Goal: Find specific page/section: Find specific page/section

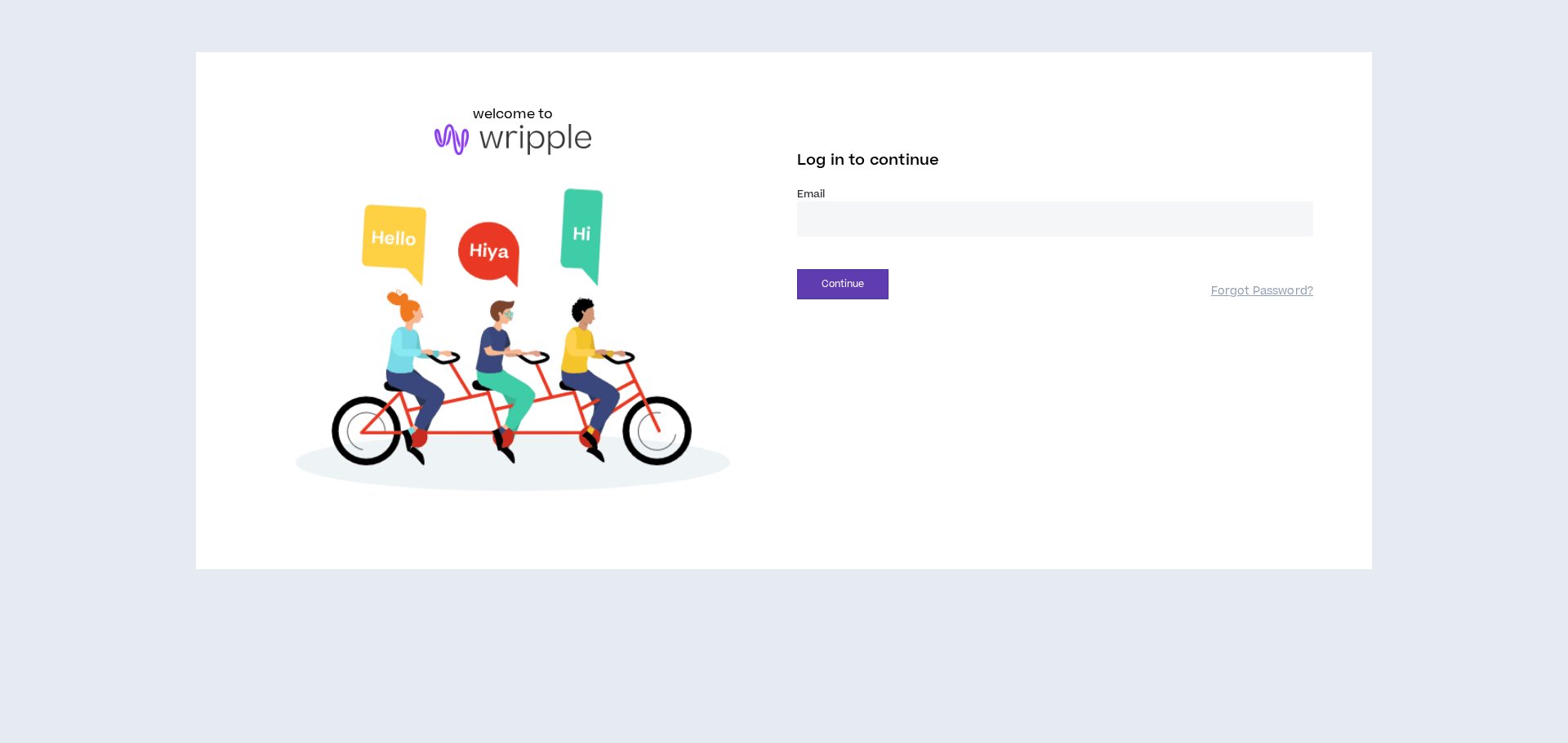
type input "**********"
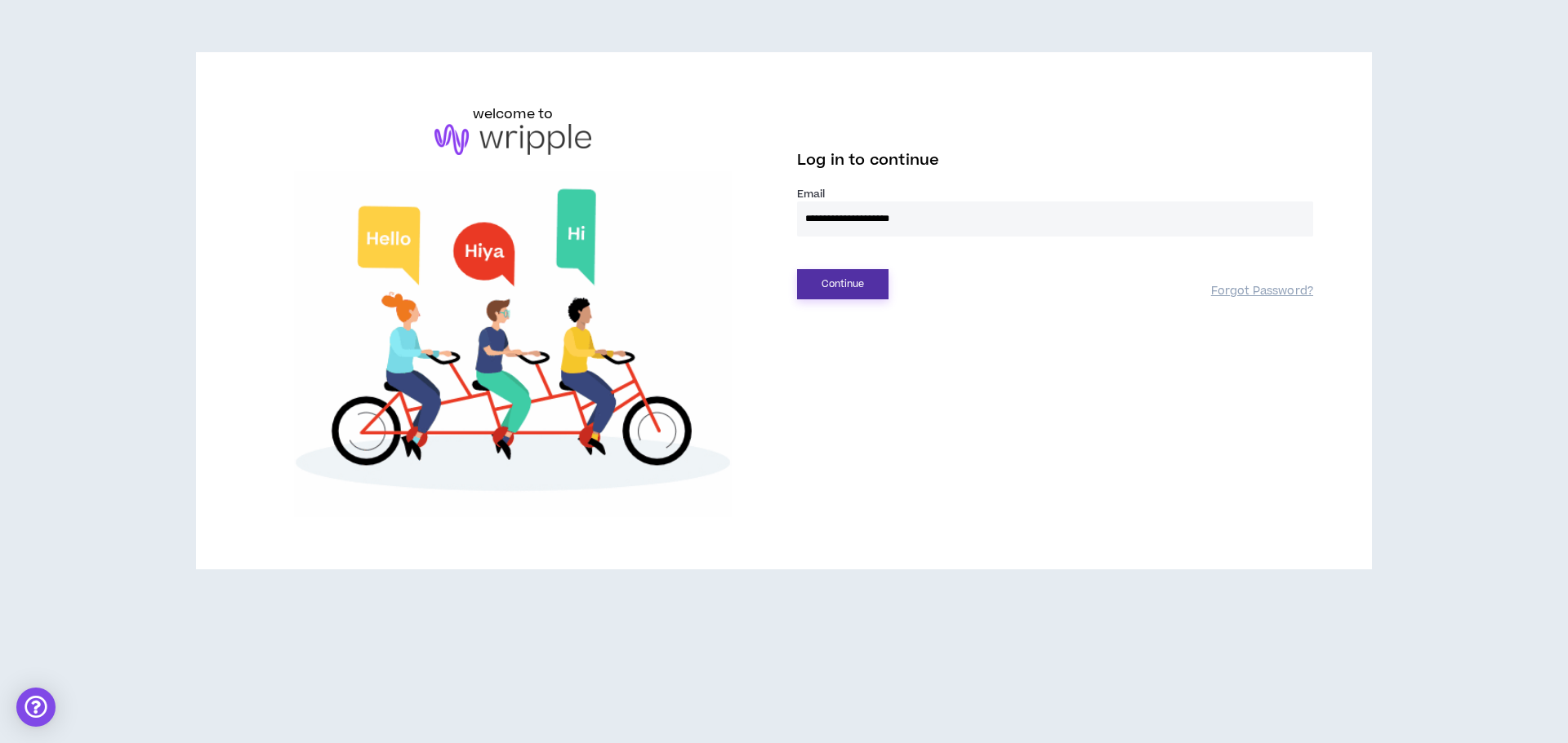
drag, startPoint x: 864, startPoint y: 285, endPoint x: 786, endPoint y: 145, distance: 160.3
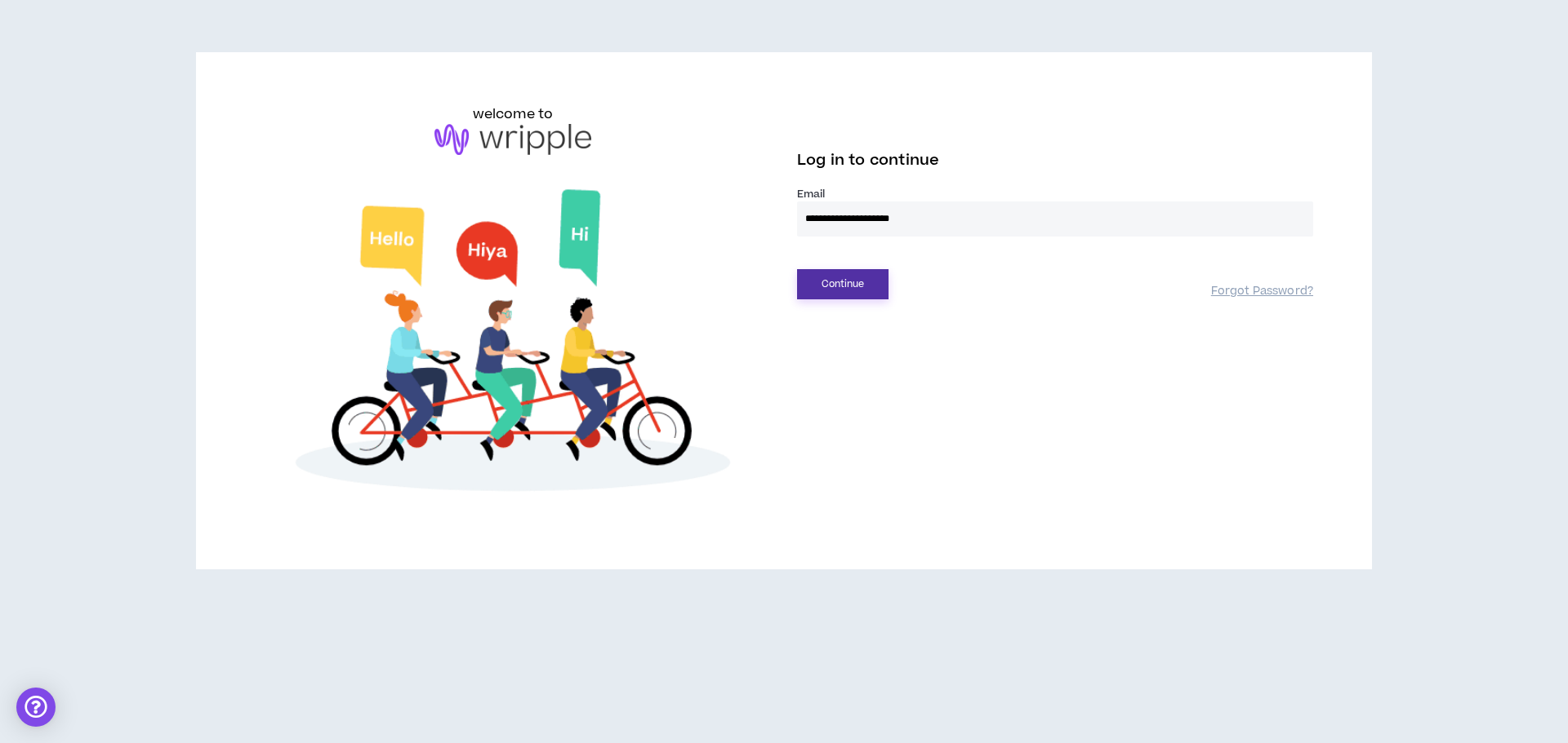
click at [863, 285] on button "Continue" at bounding box center [843, 285] width 92 height 30
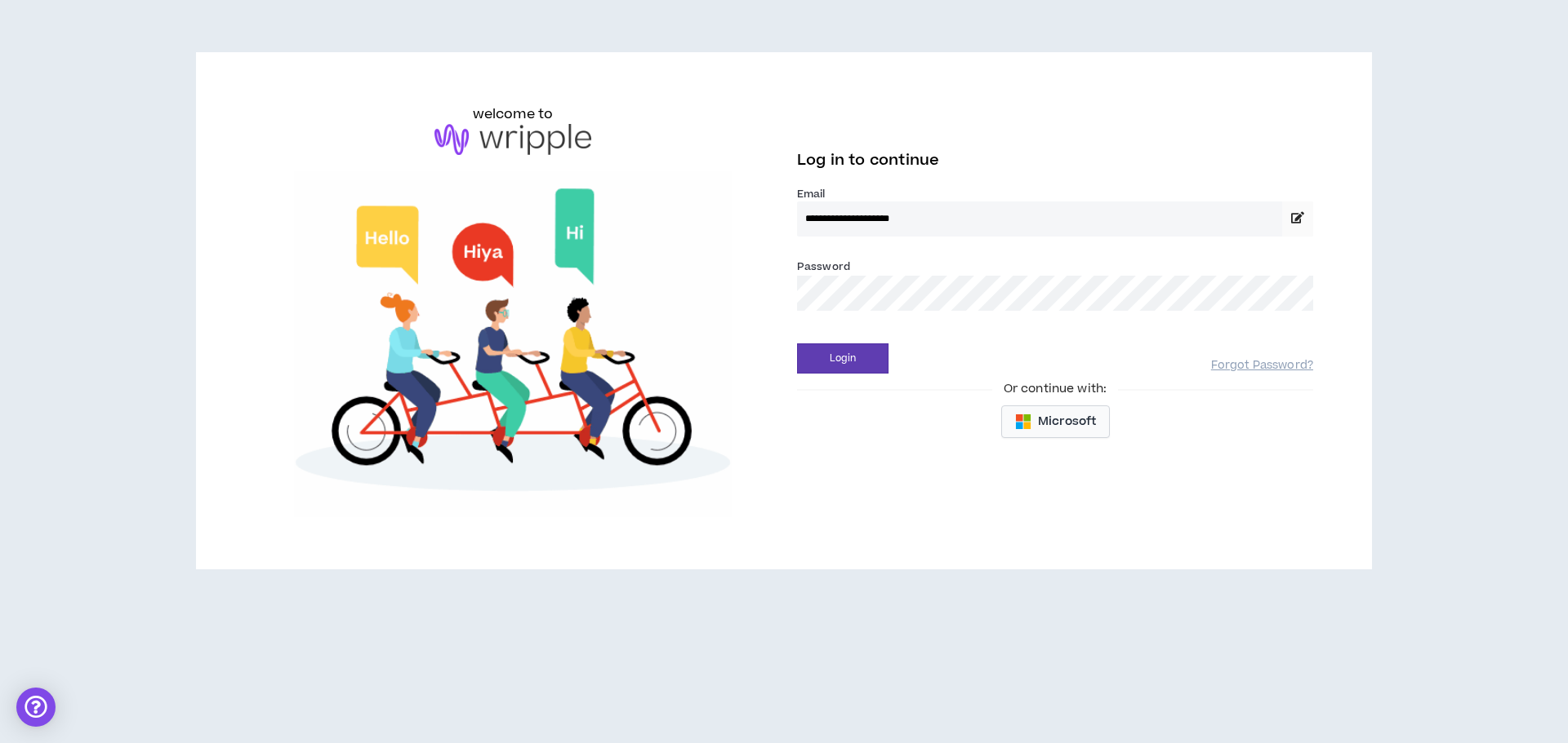
click at [1059, 433] on body "**********" at bounding box center [784, 372] width 1568 height 743
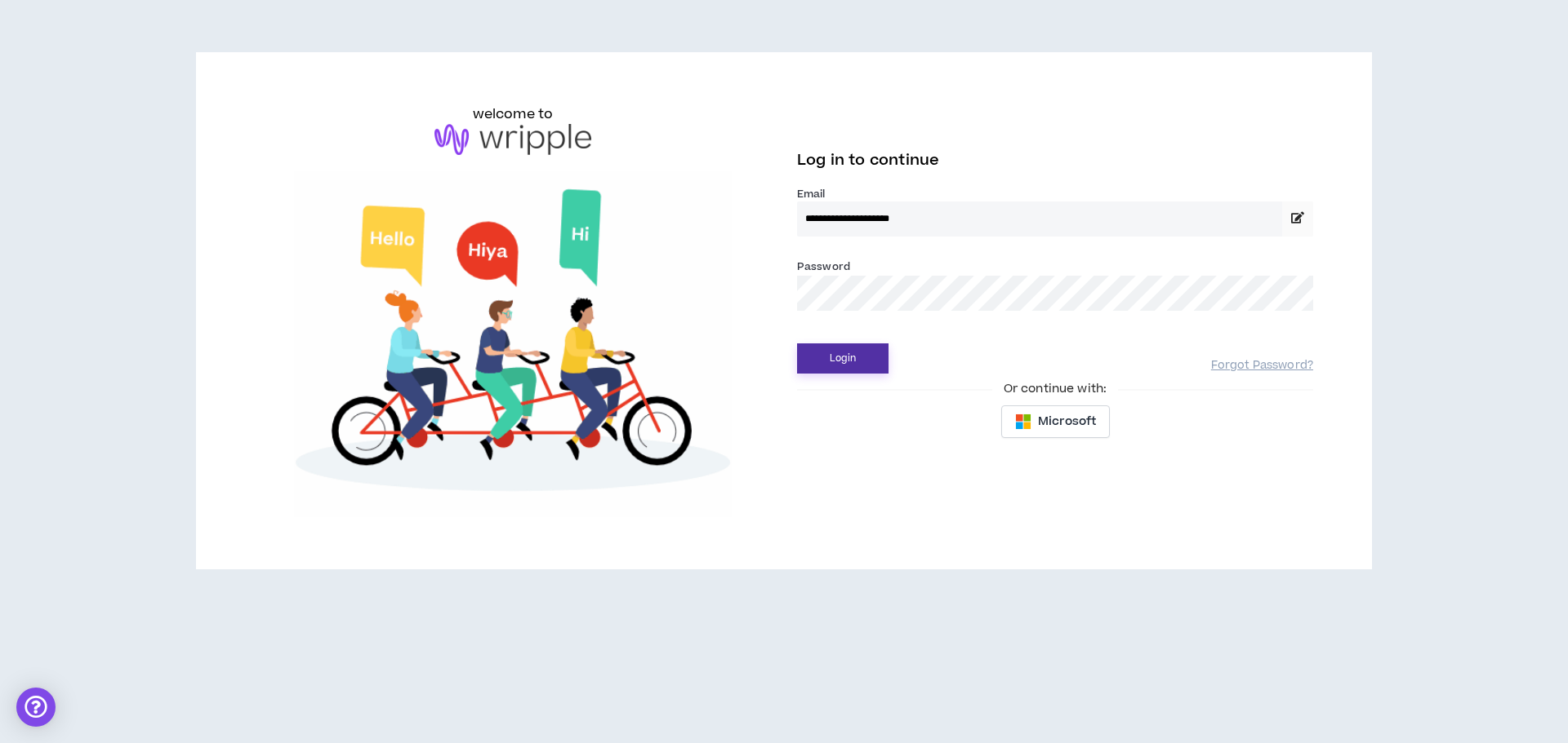
click at [840, 363] on button "Login" at bounding box center [843, 358] width 92 height 30
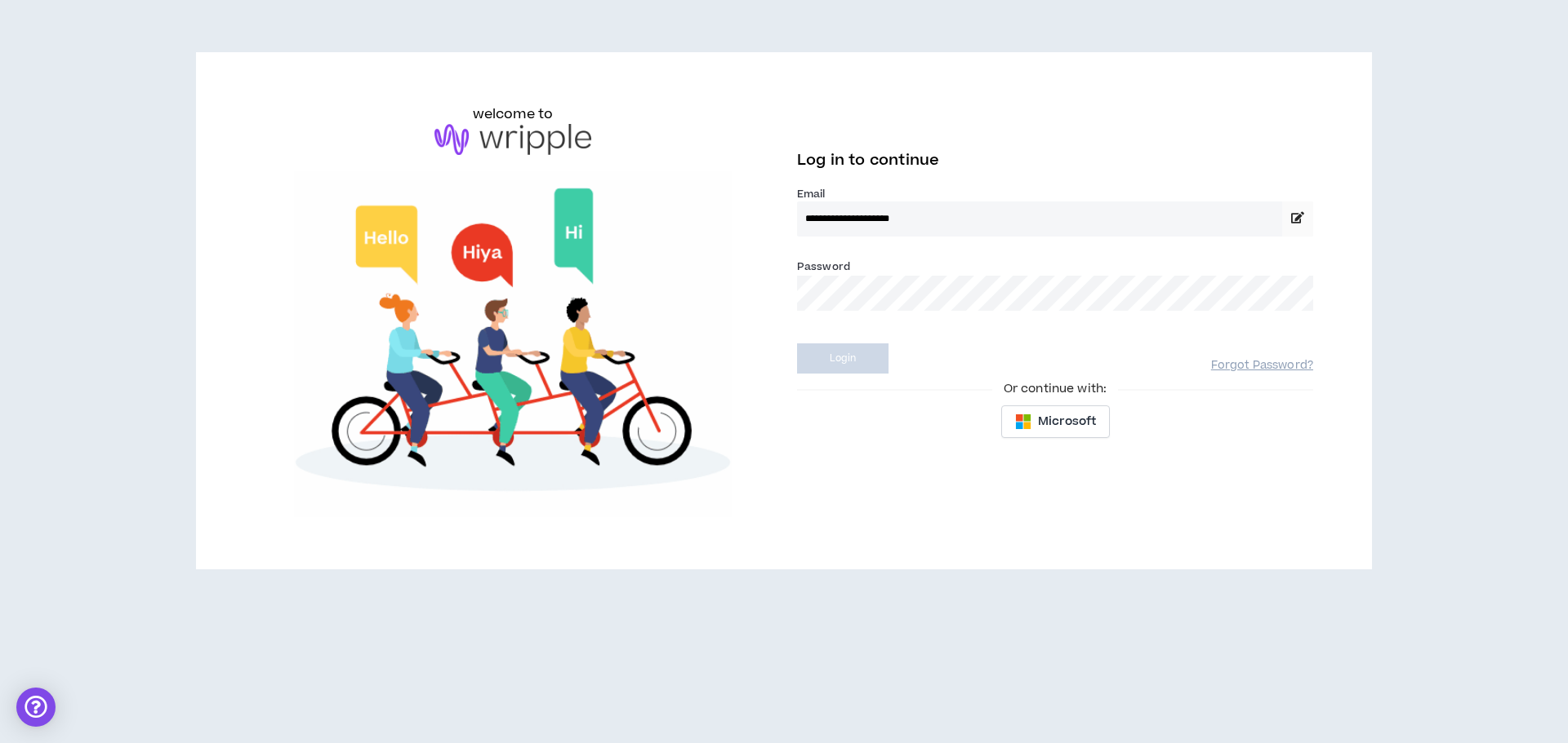
drag, startPoint x: 705, startPoint y: 339, endPoint x: 686, endPoint y: 238, distance: 102.8
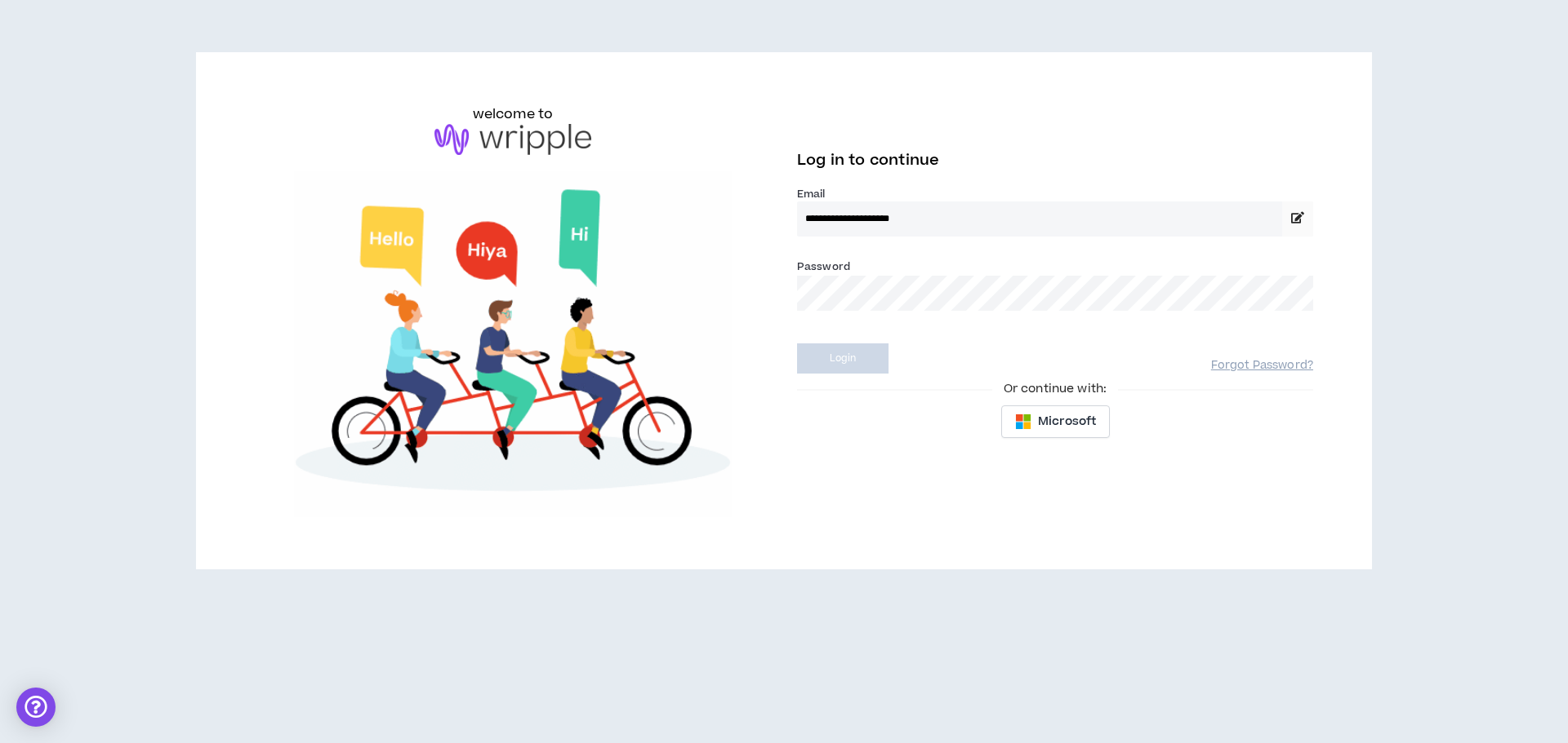
click at [705, 338] on img at bounding box center [513, 344] width 516 height 346
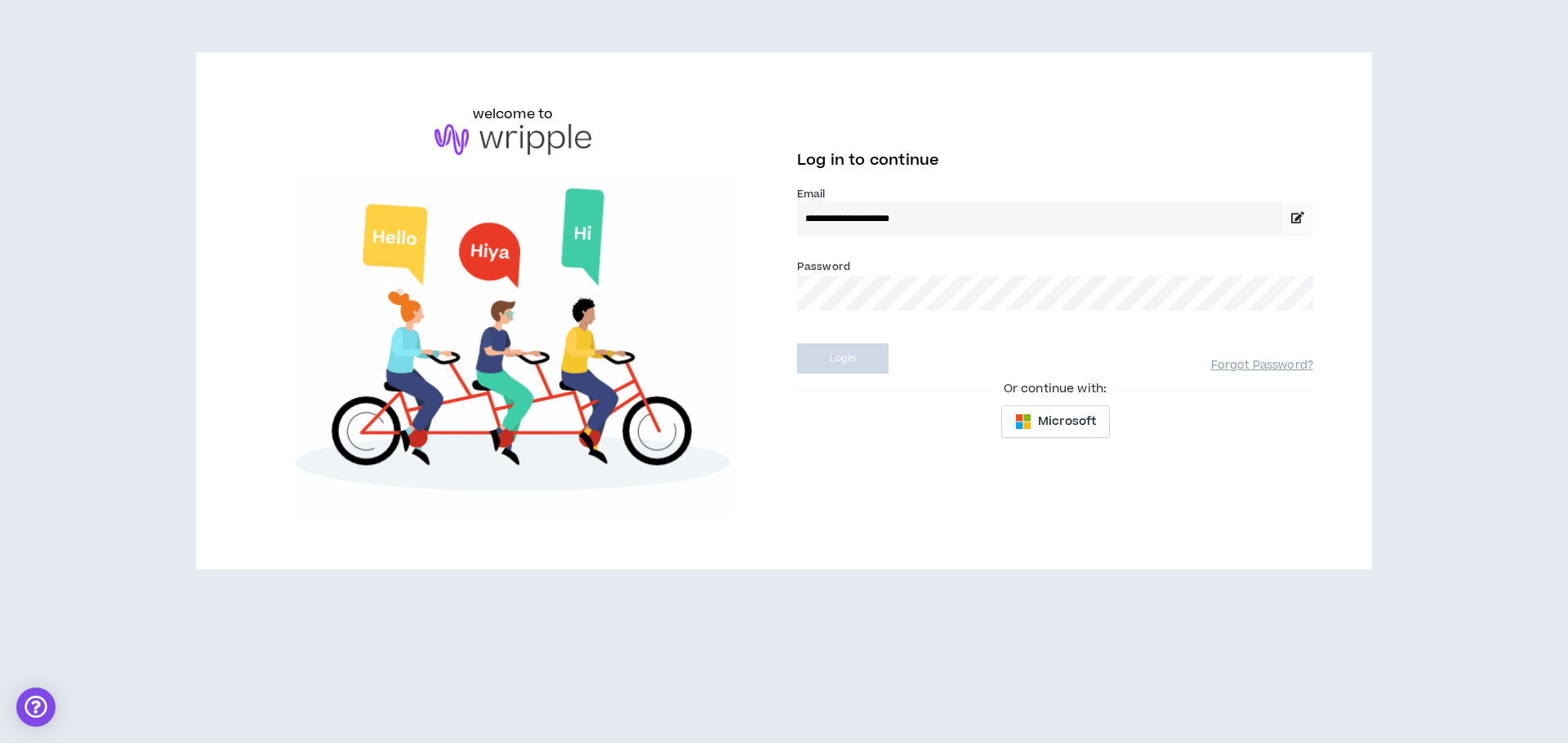
click at [686, 239] on img at bounding box center [513, 344] width 516 height 346
click at [688, 126] on div "welcome to" at bounding box center [513, 130] width 516 height 51
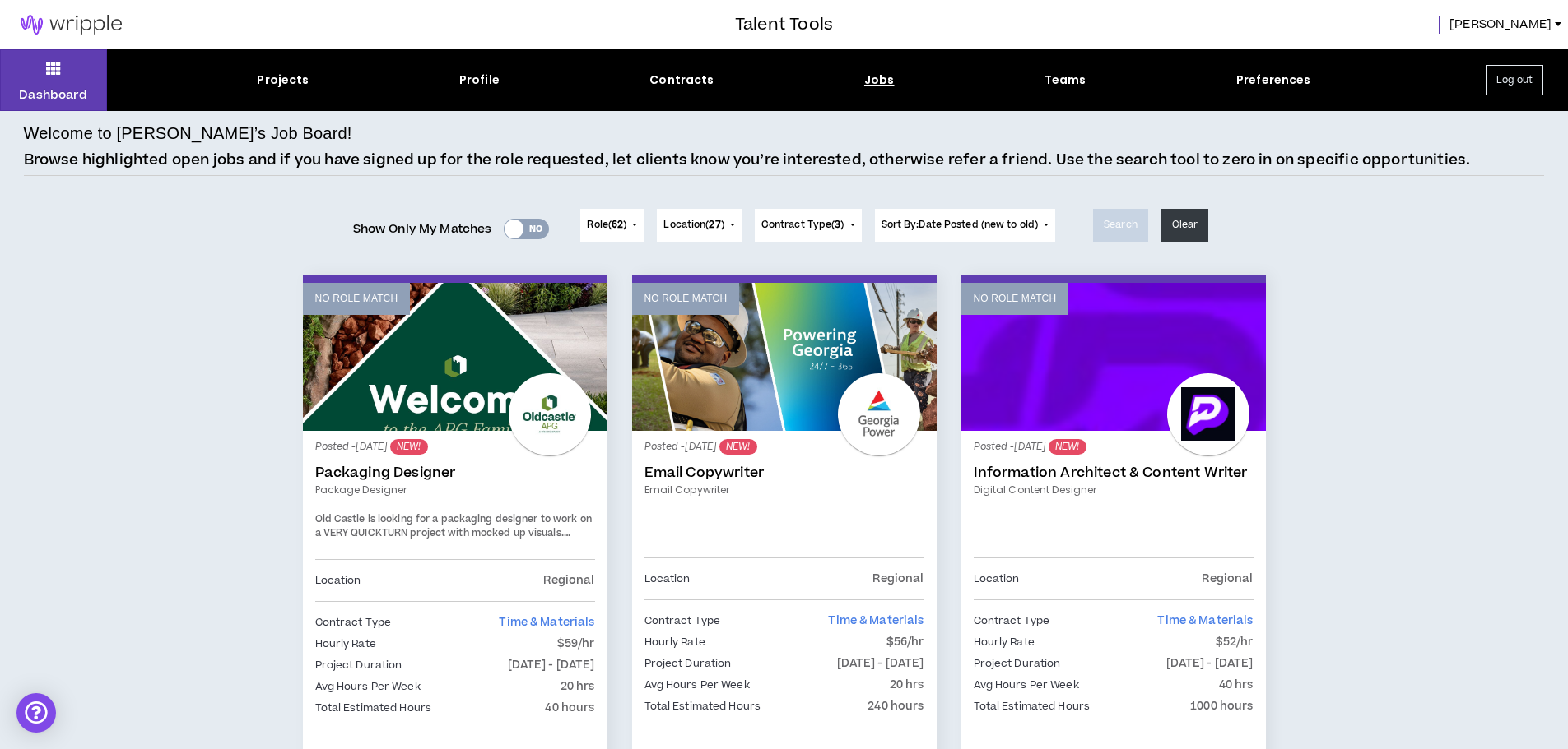
click at [512, 231] on div at bounding box center [514, 230] width 19 height 19
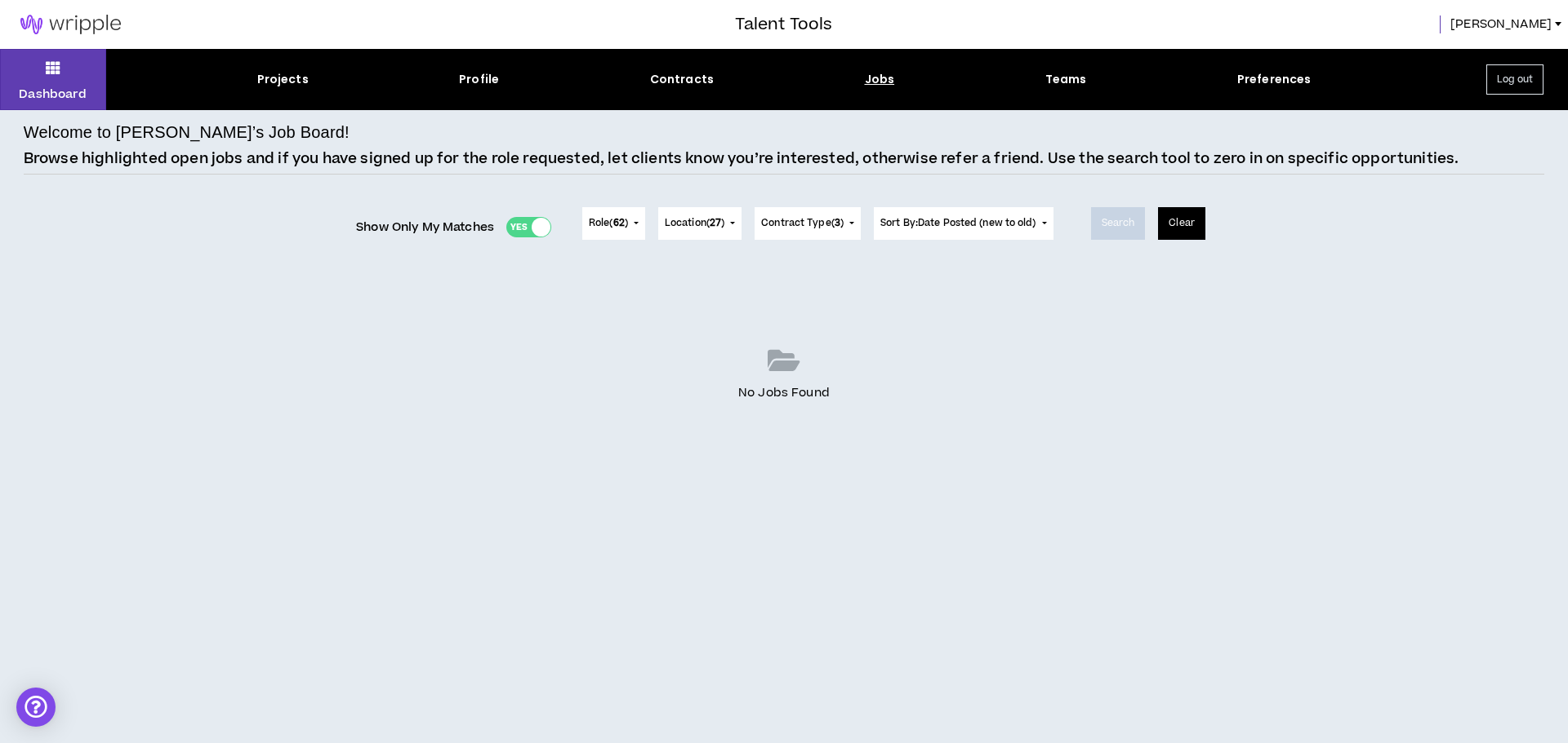
click at [1181, 227] on button "Clear" at bounding box center [1181, 223] width 47 height 33
